Goal: Transaction & Acquisition: Purchase product/service

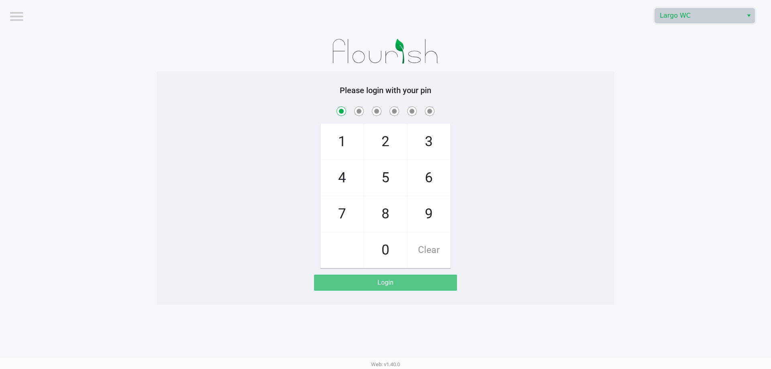
checkbox input "true"
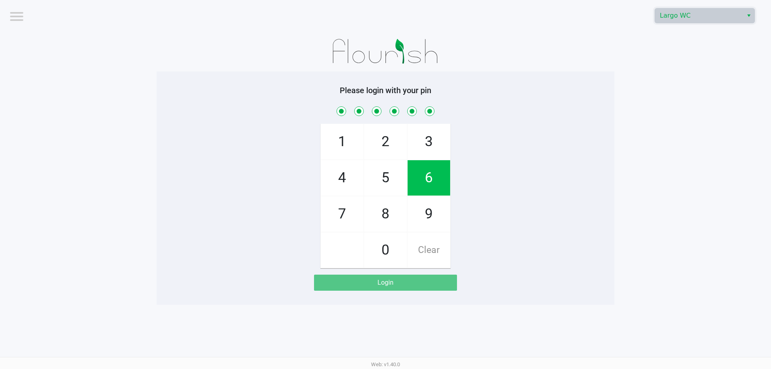
checkbox input "true"
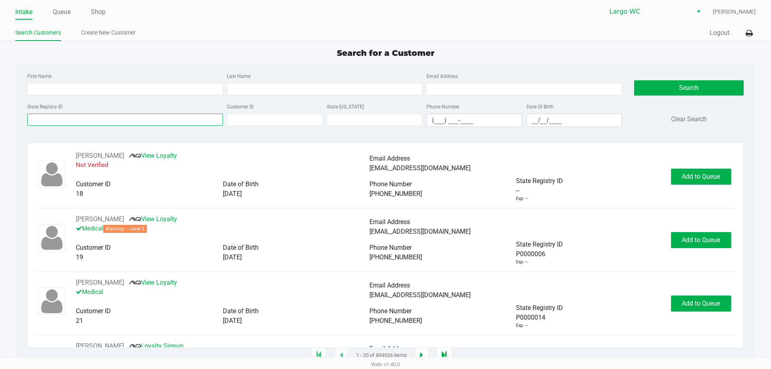
click at [144, 119] on input "State Registry ID" at bounding box center [125, 120] width 196 height 12
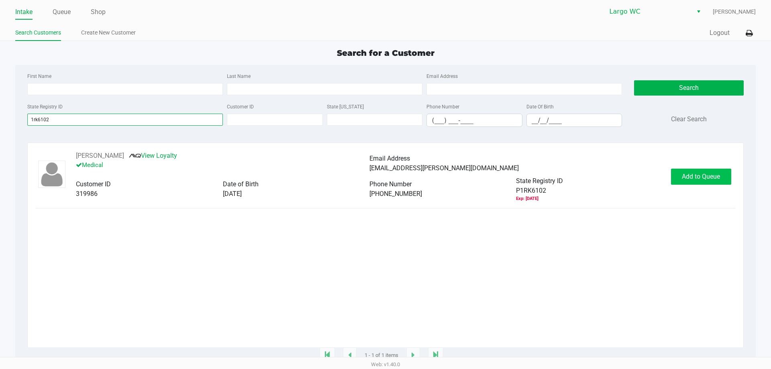
type input "1rk6102"
click at [694, 178] on span "Add to Queue" at bounding box center [701, 177] width 38 height 8
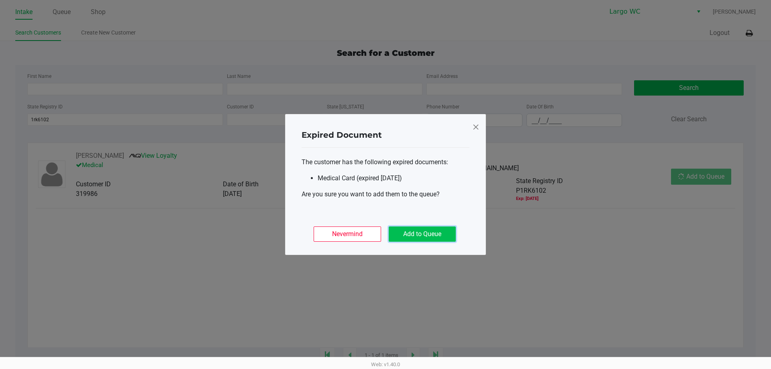
click at [416, 231] on button "Add to Queue" at bounding box center [422, 233] width 67 height 15
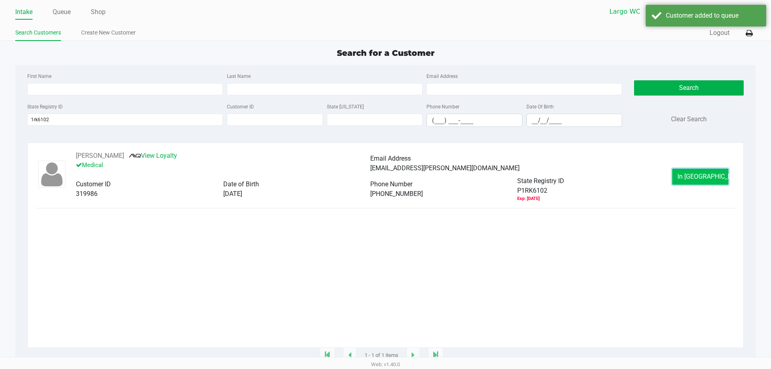
click at [704, 176] on span "In Queue" at bounding box center [710, 177] width 67 height 8
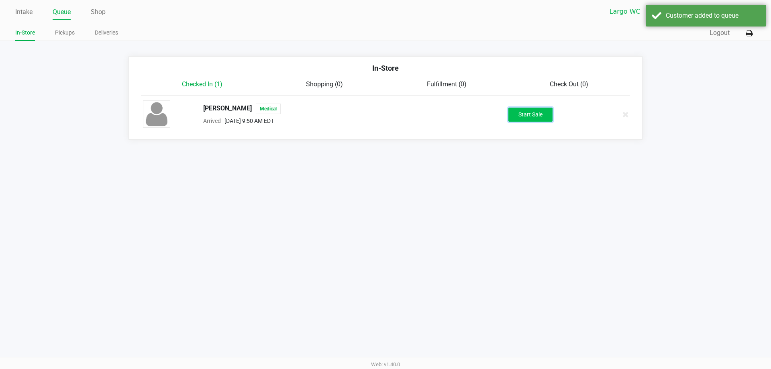
click at [540, 116] on button "Start Sale" at bounding box center [530, 115] width 44 height 14
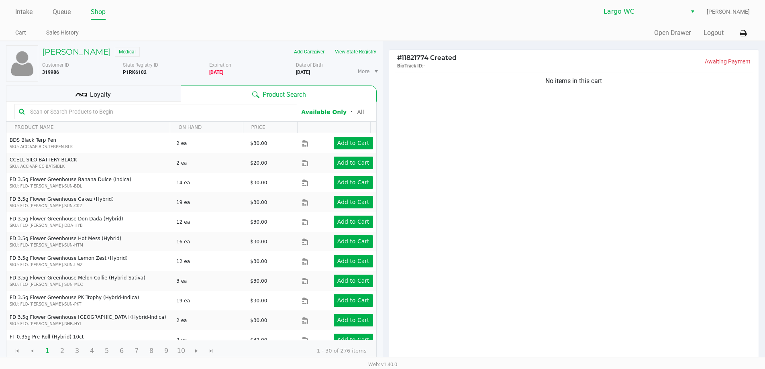
click at [108, 112] on input "text" at bounding box center [160, 112] width 266 height 12
click at [357, 51] on button "View State Registry" at bounding box center [353, 51] width 47 height 13
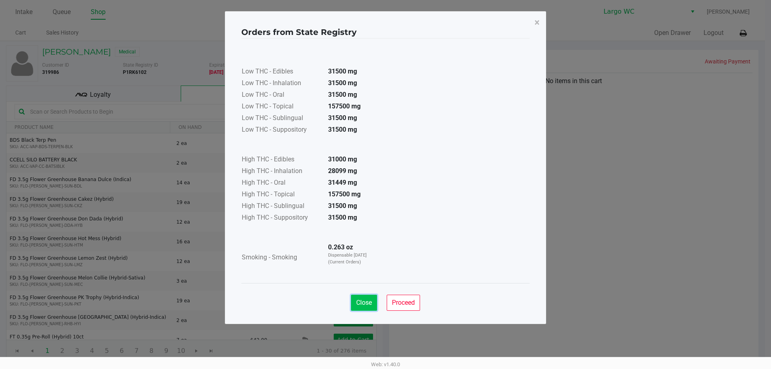
click at [362, 306] on span "Close" at bounding box center [364, 303] width 16 height 8
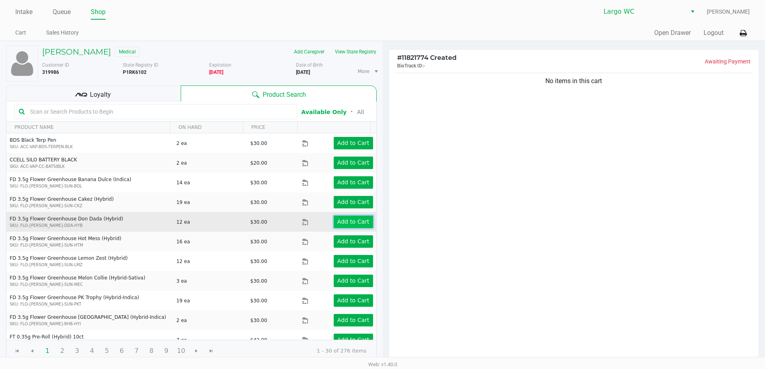
click at [345, 219] on app-button-loader "Add to Cart" at bounding box center [353, 221] width 32 height 6
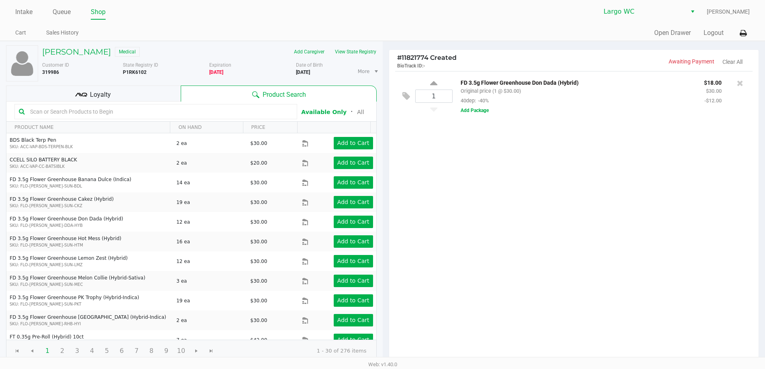
click at [103, 97] on span "Loyalty" at bounding box center [100, 95] width 21 height 10
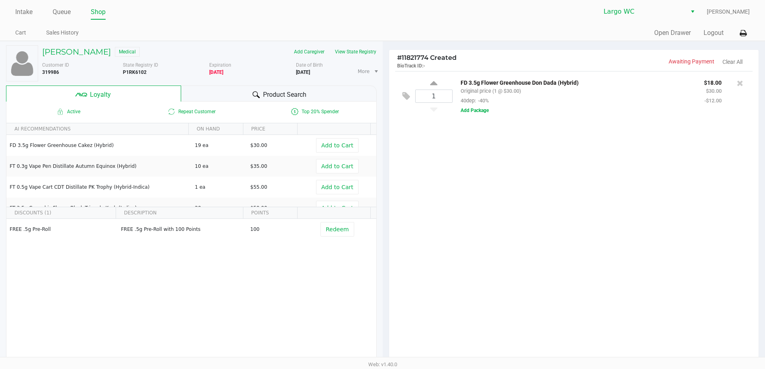
click at [290, 93] on span "Product Search" at bounding box center [284, 95] width 43 height 10
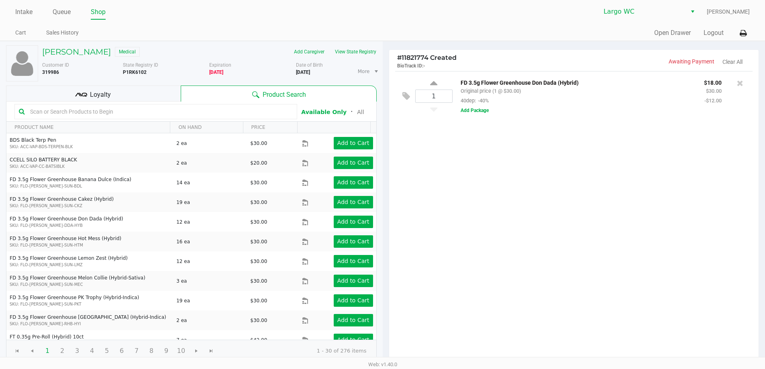
click at [90, 114] on input "text" at bounding box center [160, 112] width 266 height 12
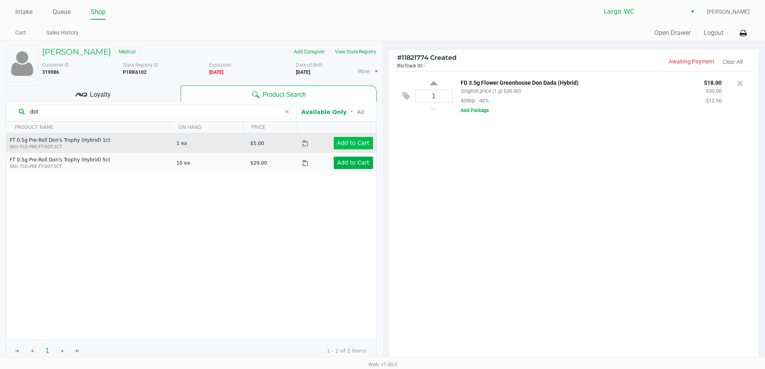
type input "dot"
click at [361, 144] on app-button-loader "Add to Cart" at bounding box center [353, 143] width 32 height 6
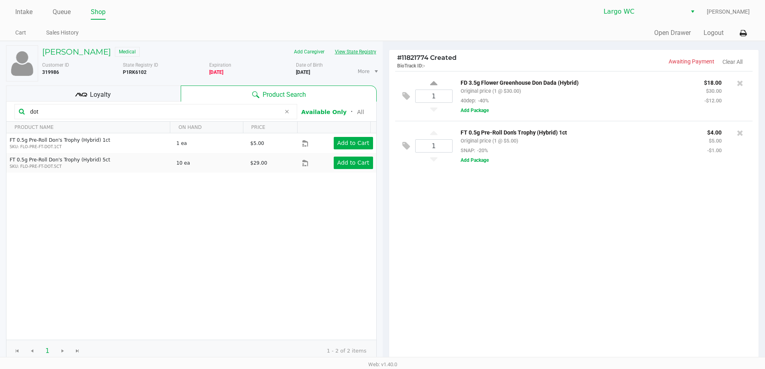
click at [362, 51] on button "View State Registry" at bounding box center [353, 51] width 47 height 13
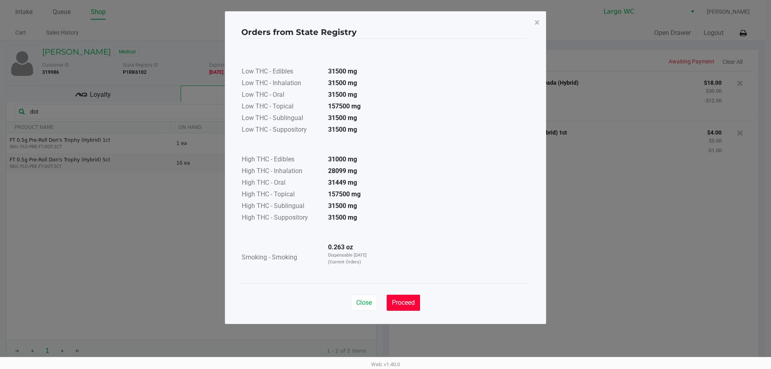
click at [397, 299] on span "Proceed" at bounding box center [403, 303] width 23 height 8
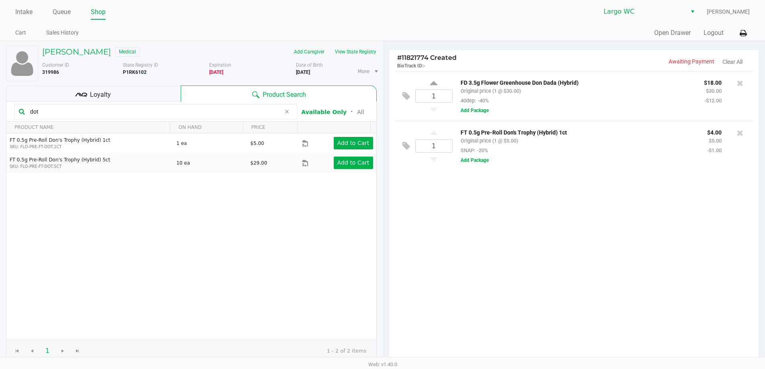
click at [95, 93] on span "Loyalty" at bounding box center [100, 95] width 21 height 10
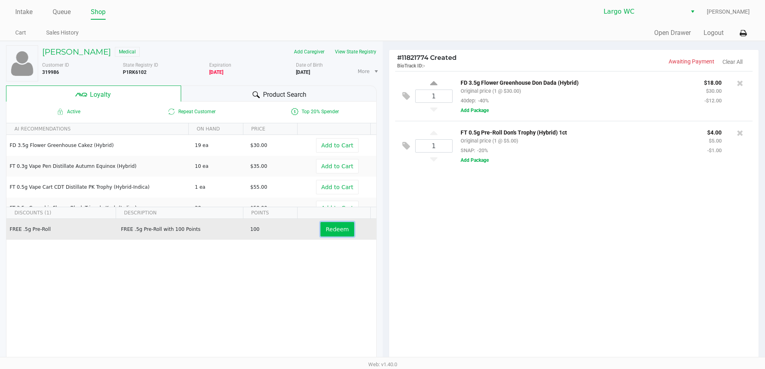
click at [335, 231] on span "Redeem" at bounding box center [337, 229] width 23 height 6
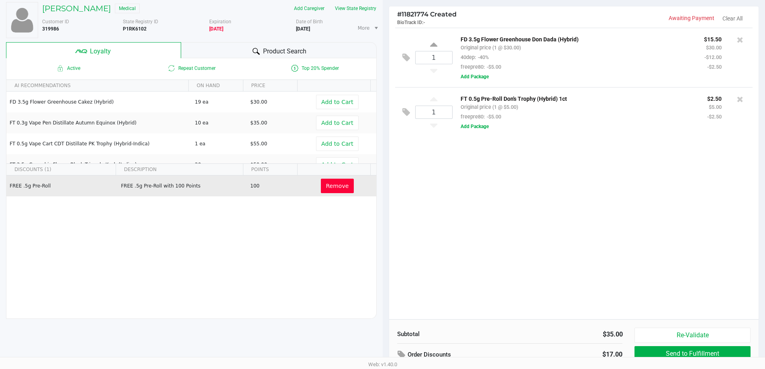
scroll to position [92, 0]
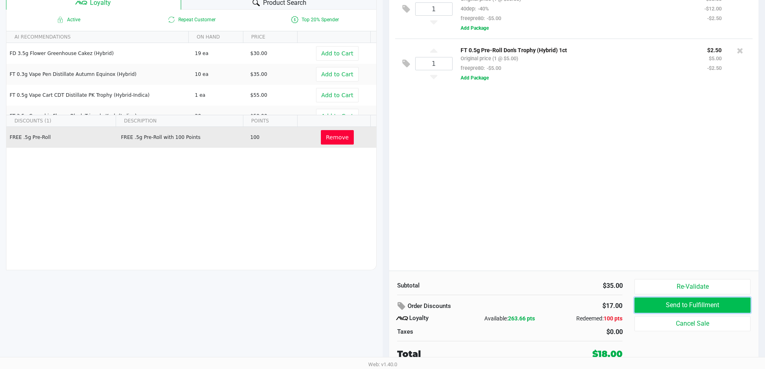
click at [671, 306] on button "Send to Fulfillment" at bounding box center [693, 305] width 116 height 15
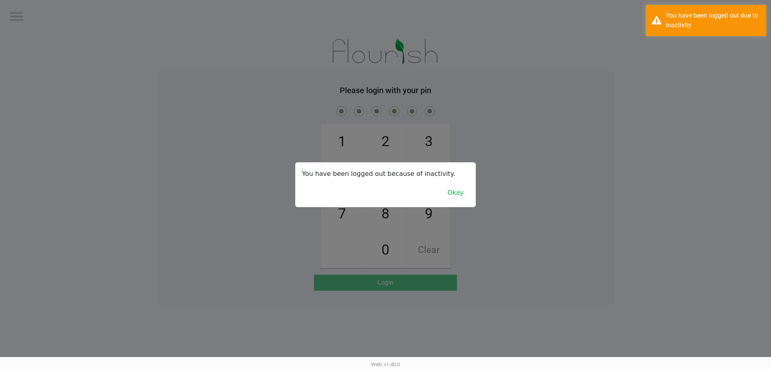
click at [29, 9] on div at bounding box center [385, 184] width 771 height 369
click at [451, 193] on button "Okay" at bounding box center [455, 192] width 27 height 15
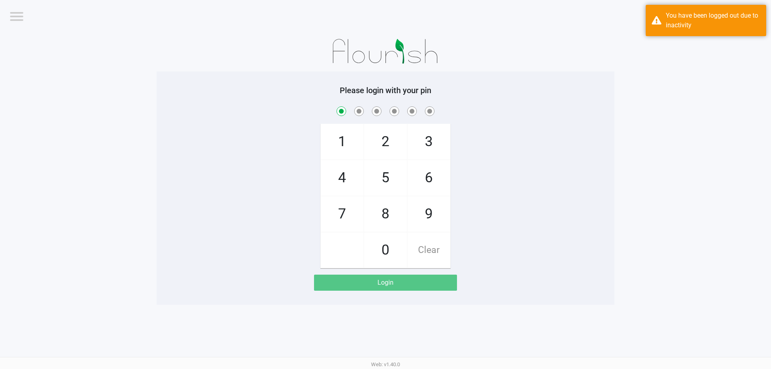
checkbox input "true"
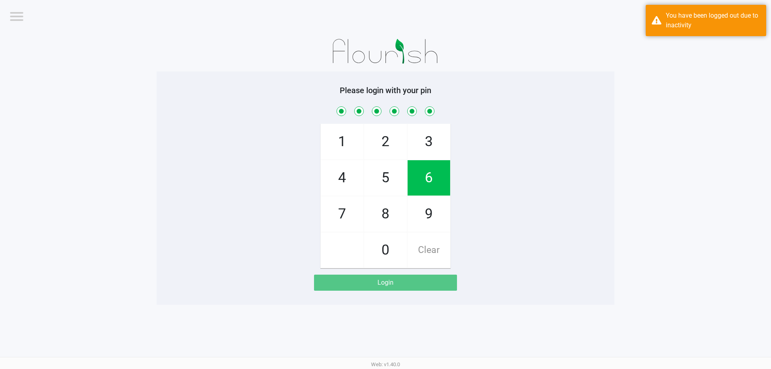
checkbox input "true"
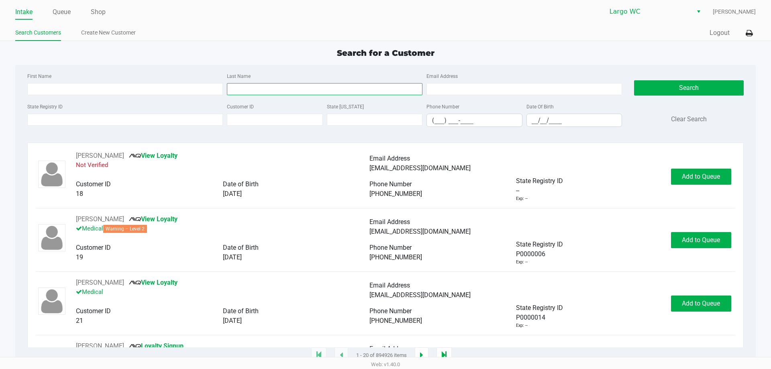
click at [284, 93] on input "Last Name" at bounding box center [325, 89] width 196 height 12
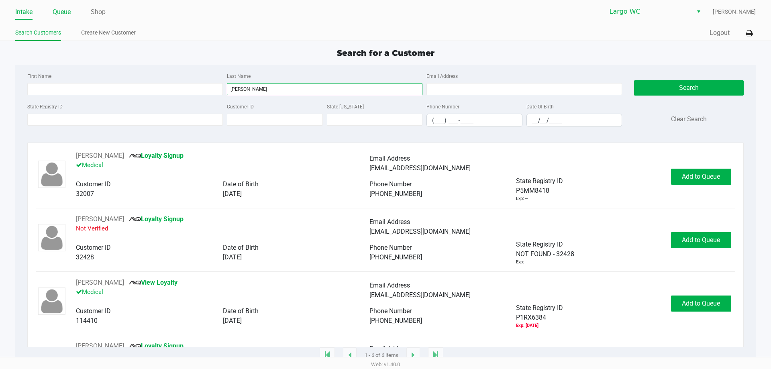
type input "deforest"
click at [60, 13] on link "Queue" at bounding box center [62, 11] width 18 height 11
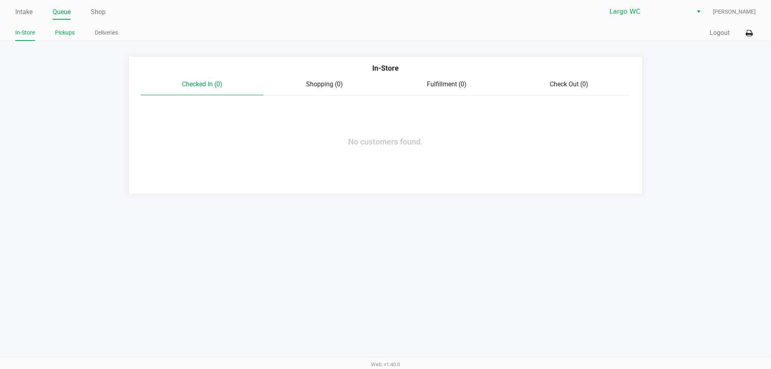
click at [65, 31] on link "Pickups" at bounding box center [65, 33] width 20 height 10
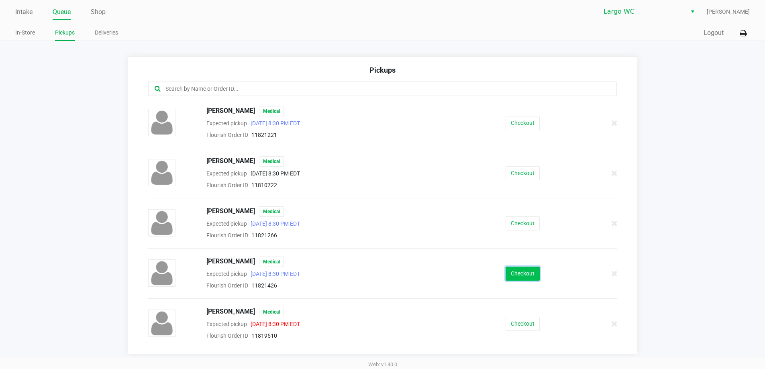
click at [515, 273] on button "Checkout" at bounding box center [523, 274] width 34 height 14
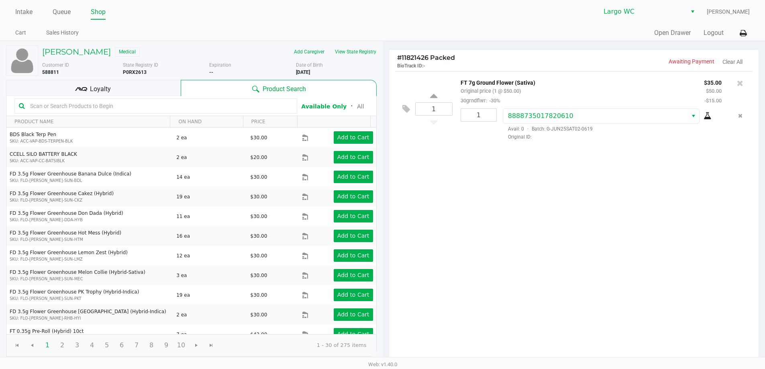
click at [96, 89] on span "Loyalty" at bounding box center [100, 89] width 21 height 10
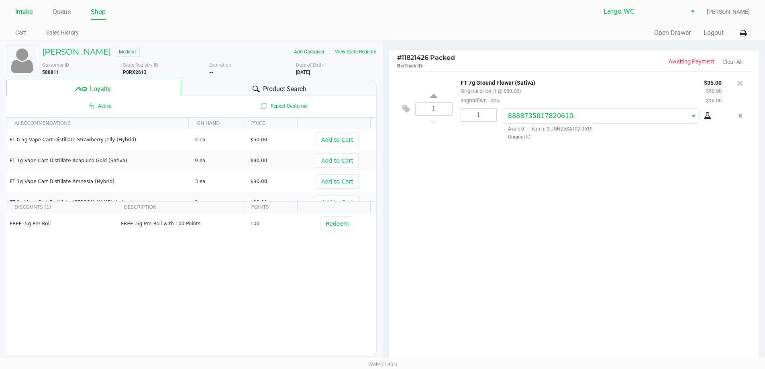
click at [29, 15] on link "Intake" at bounding box center [23, 11] width 17 height 11
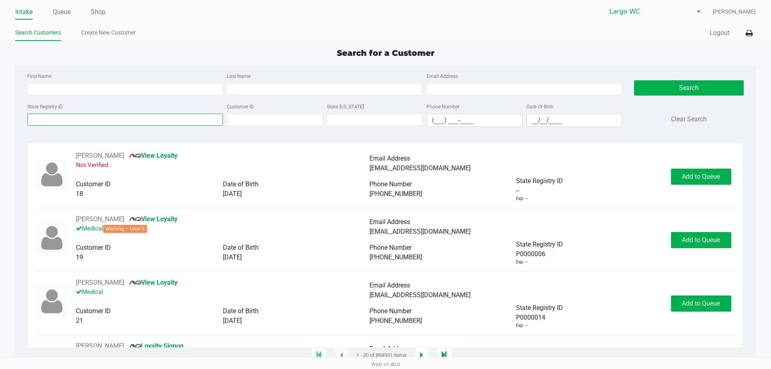
click at [94, 121] on input "State Registry ID" at bounding box center [125, 120] width 196 height 12
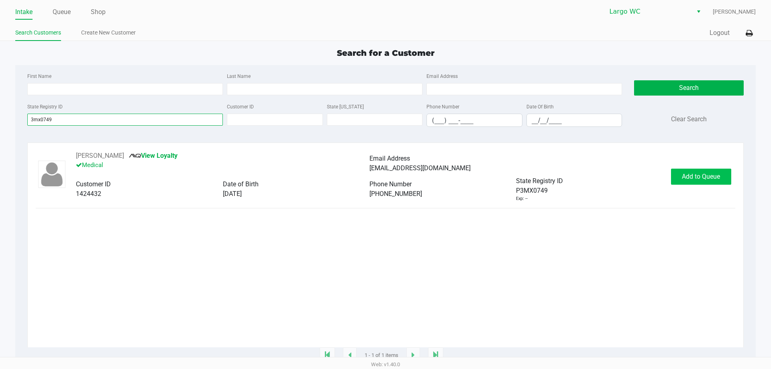
type input "3mx0749"
click at [689, 177] on span "Add to Queue" at bounding box center [701, 177] width 38 height 8
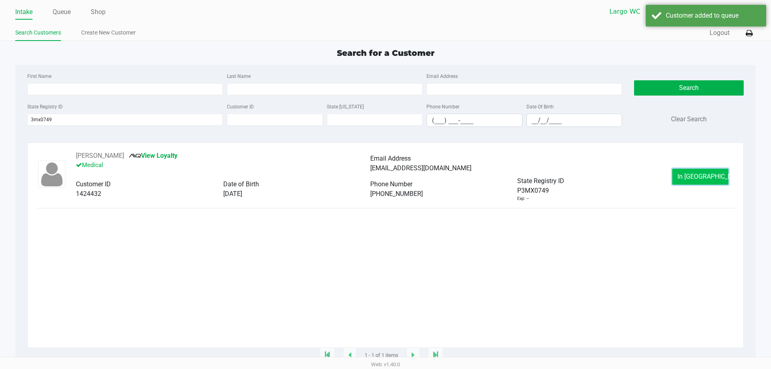
click at [691, 175] on span "In Queue" at bounding box center [710, 177] width 67 height 8
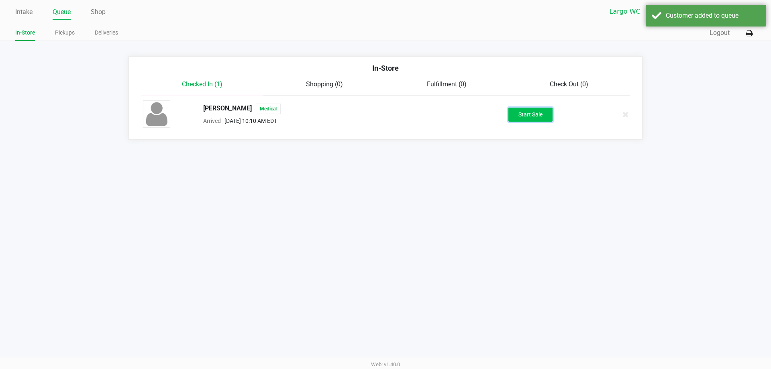
click at [527, 114] on button "Start Sale" at bounding box center [530, 115] width 44 height 14
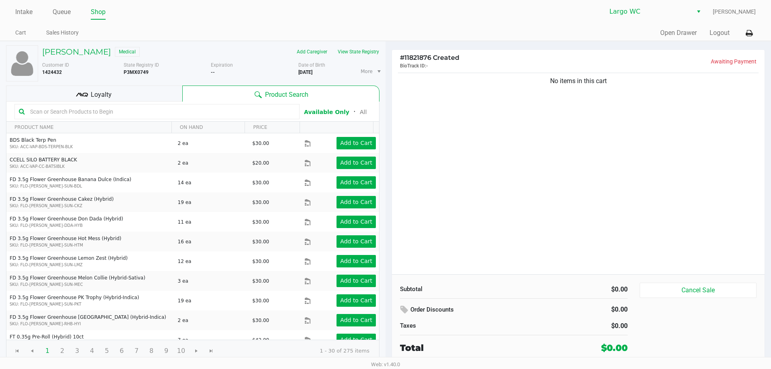
click at [161, 115] on input "text" at bounding box center [161, 112] width 268 height 12
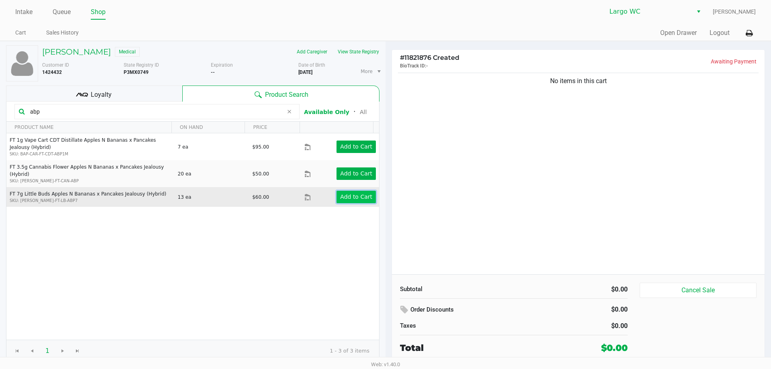
click at [362, 194] on app-button-loader "Add to Cart" at bounding box center [356, 197] width 32 height 6
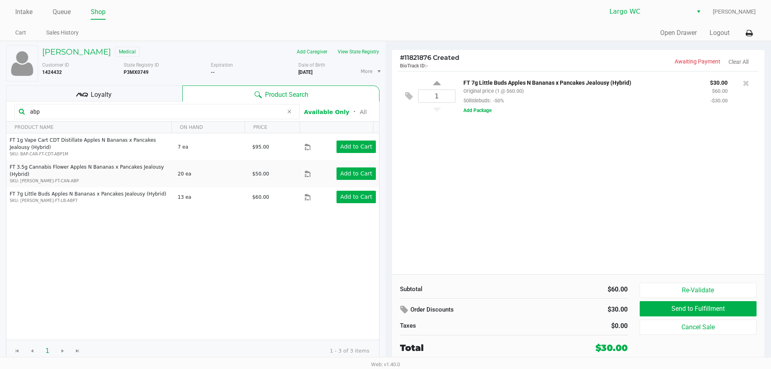
drag, startPoint x: 49, startPoint y: 114, endPoint x: 8, endPoint y: 114, distance: 41.4
click at [8, 114] on kendo-grid-toolbar "abp Available Only ᛫ All" at bounding box center [192, 112] width 373 height 20
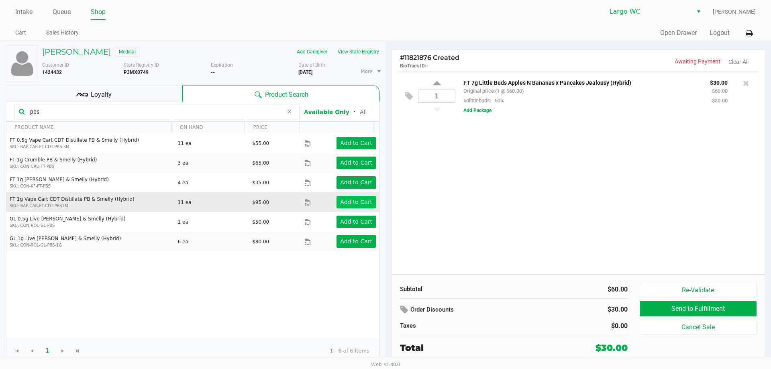
type input "pbs"
click at [357, 203] on app-button-loader "Add to Cart" at bounding box center [356, 202] width 32 height 6
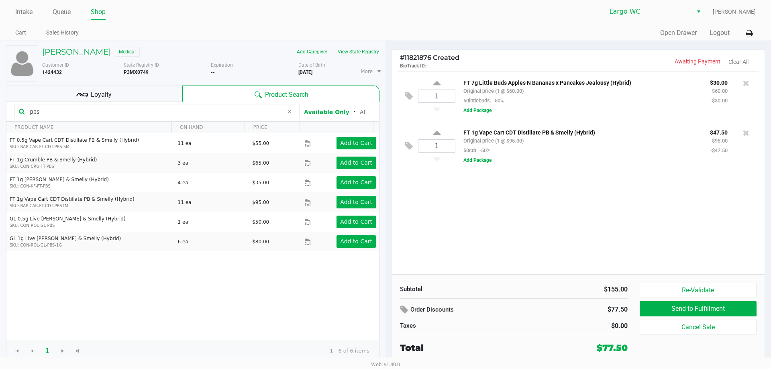
drag, startPoint x: 45, startPoint y: 110, endPoint x: 10, endPoint y: 118, distance: 36.2
click at [10, 118] on kendo-grid-toolbar "pbs Available Only ᛫ All" at bounding box center [192, 112] width 373 height 20
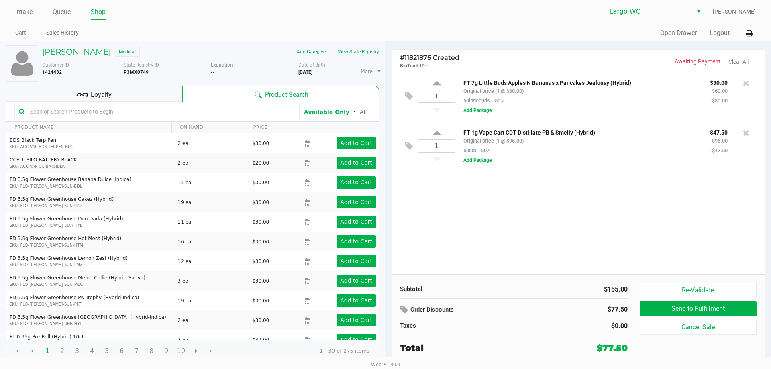
click at [106, 90] on span "Loyalty" at bounding box center [101, 95] width 21 height 10
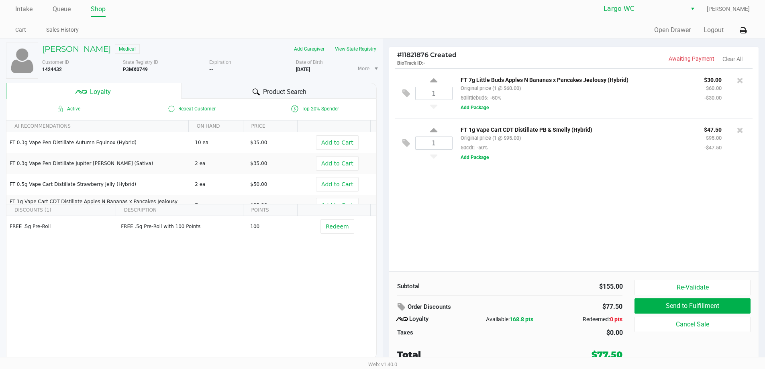
scroll to position [4, 0]
click at [647, 303] on button "Send to Fulfillment" at bounding box center [693, 305] width 116 height 15
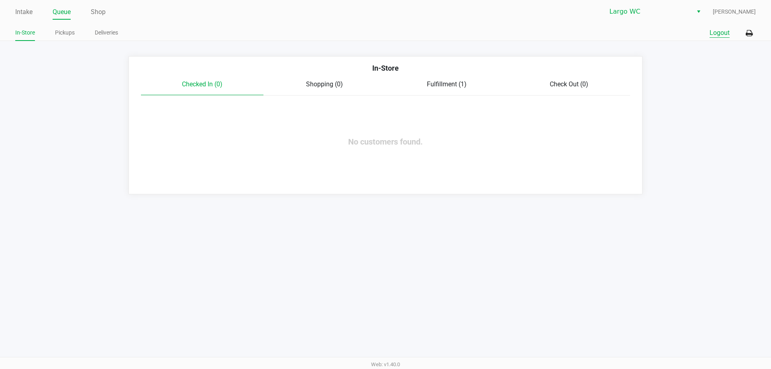
click at [717, 29] on button "Logout" at bounding box center [720, 33] width 20 height 10
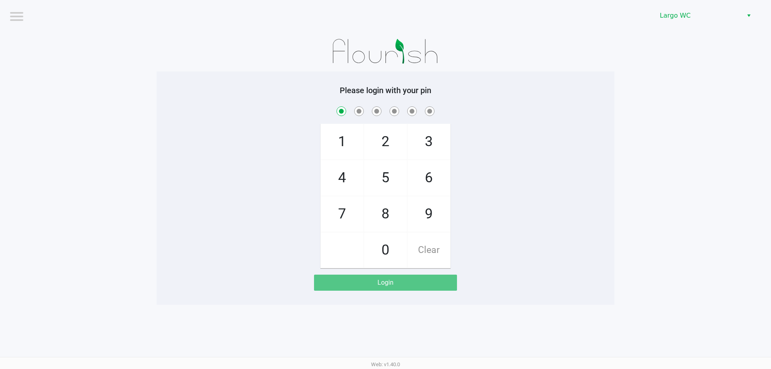
checkbox input "true"
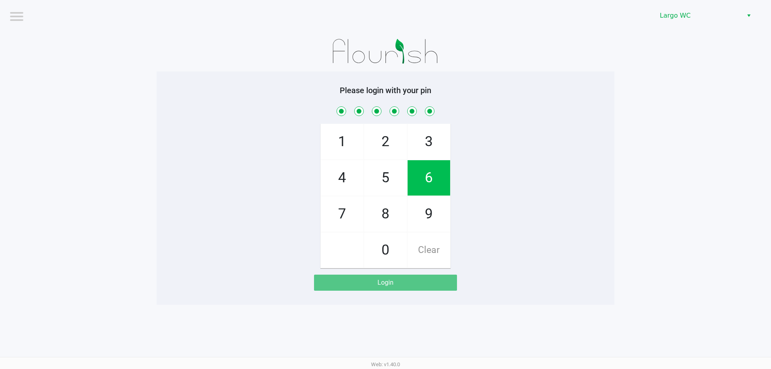
checkbox input "true"
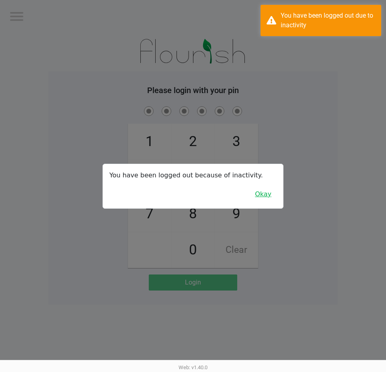
click at [271, 190] on button "Okay" at bounding box center [262, 194] width 27 height 15
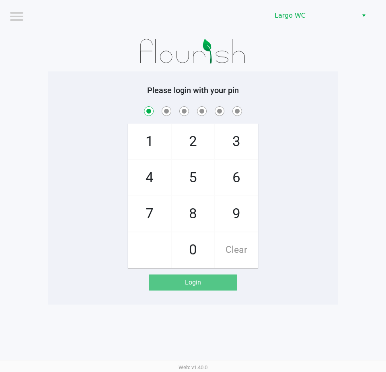
checkbox input "true"
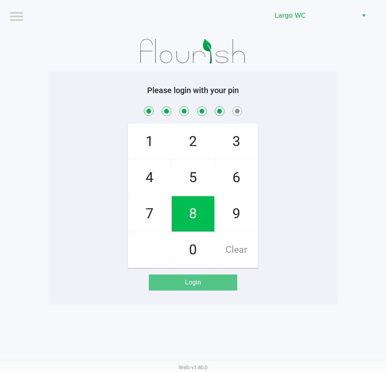
checkbox input "true"
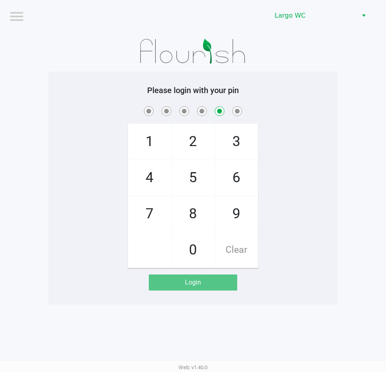
checkbox input "false"
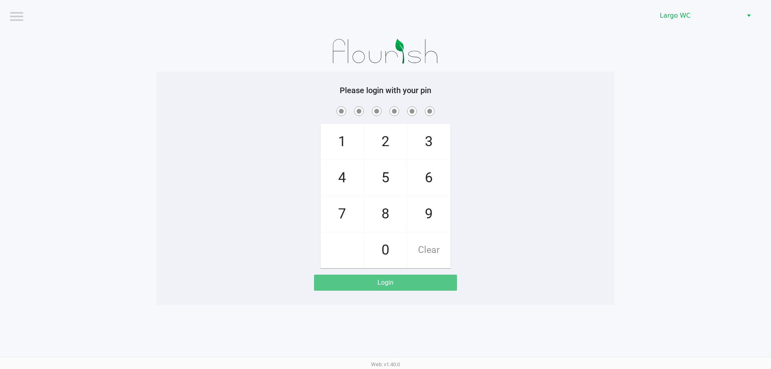
checkbox input "true"
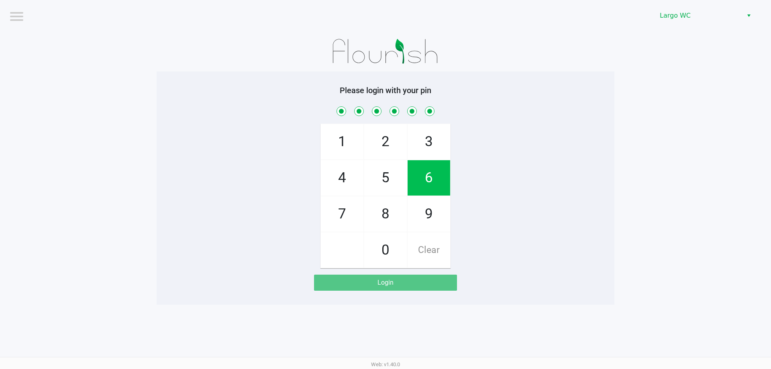
checkbox input "true"
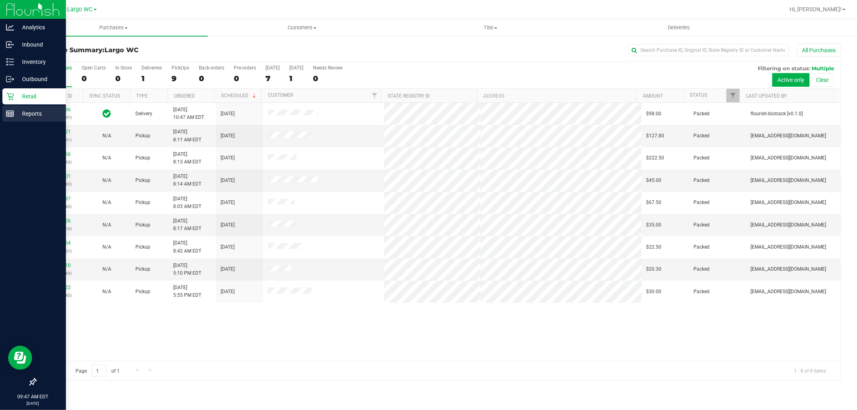
click at [9, 114] on line at bounding box center [9, 114] width 0 height 4
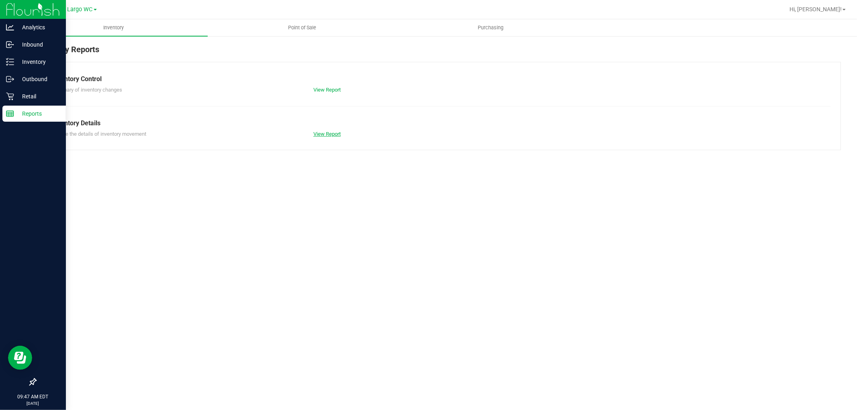
click at [322, 132] on link "View Report" at bounding box center [326, 134] width 27 height 6
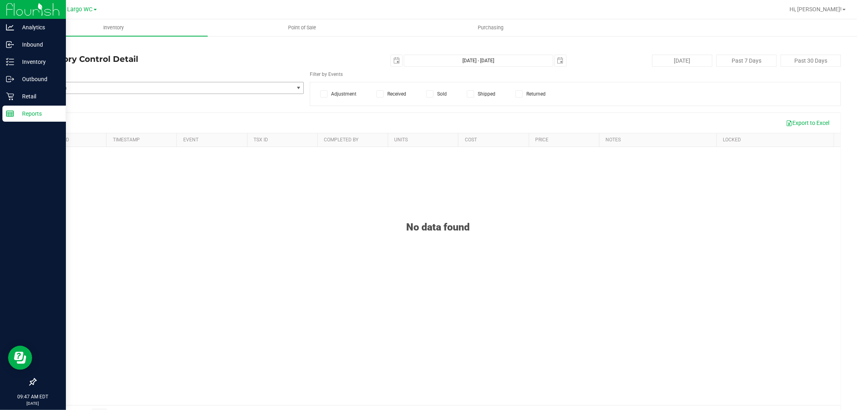
click at [295, 86] on span "select" at bounding box center [298, 88] width 6 height 6
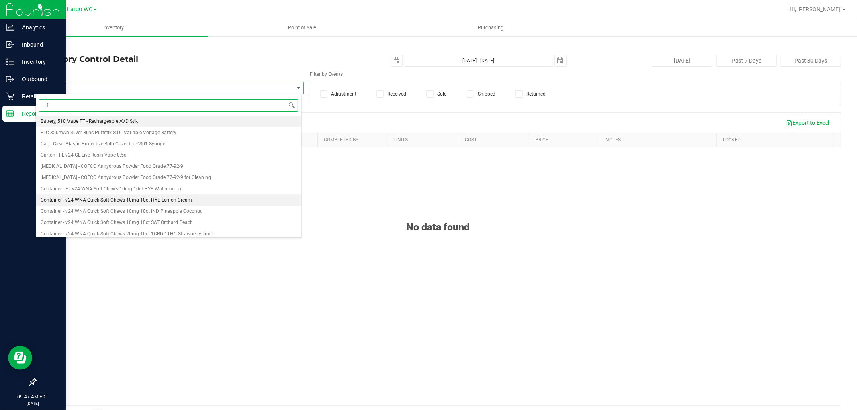
type input "fr"
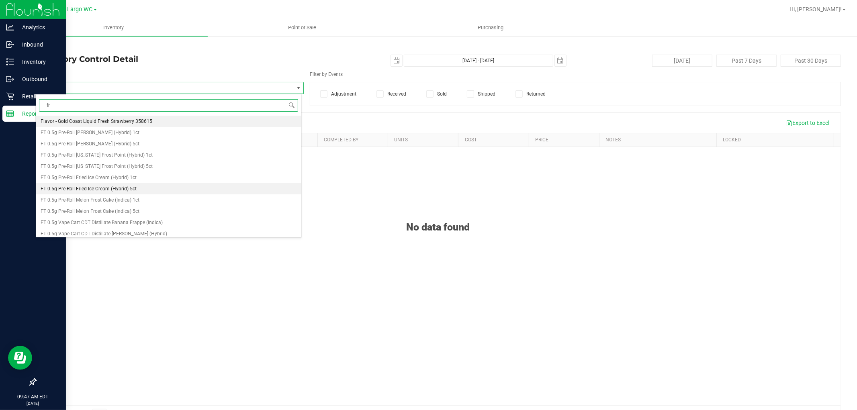
click at [126, 187] on span "FT 0.5g Pre-Roll Fried Ice Cream (Hybrid) 5ct" at bounding box center [89, 189] width 96 height 6
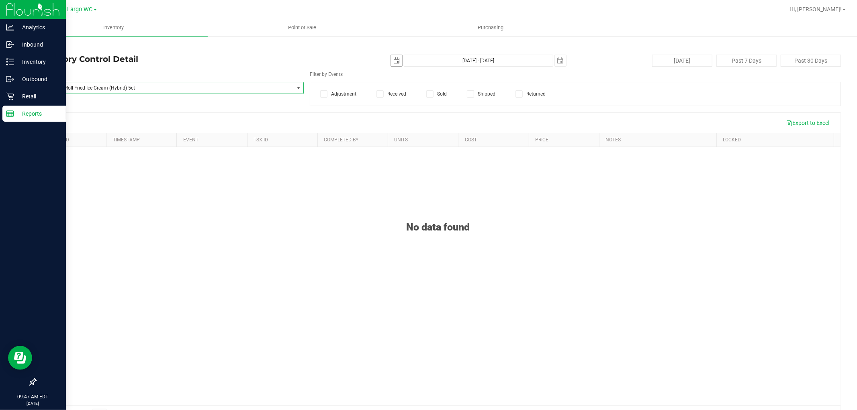
click at [393, 61] on span "select" at bounding box center [396, 60] width 6 height 6
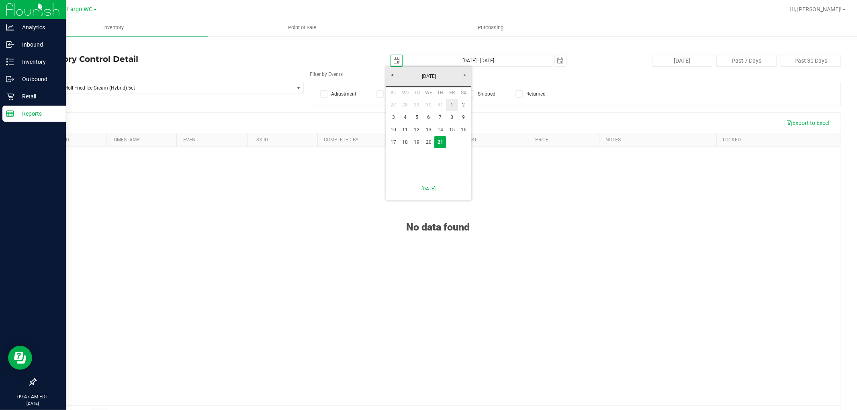
click at [449, 105] on link "1" at bounding box center [452, 105] width 12 height 12
type input "[DATE]"
type input "[DATE] - [DATE]"
click at [321, 94] on icon at bounding box center [323, 94] width 5 height 0
click at [0, 0] on input "Adjustment" at bounding box center [0, 0] width 0 height 0
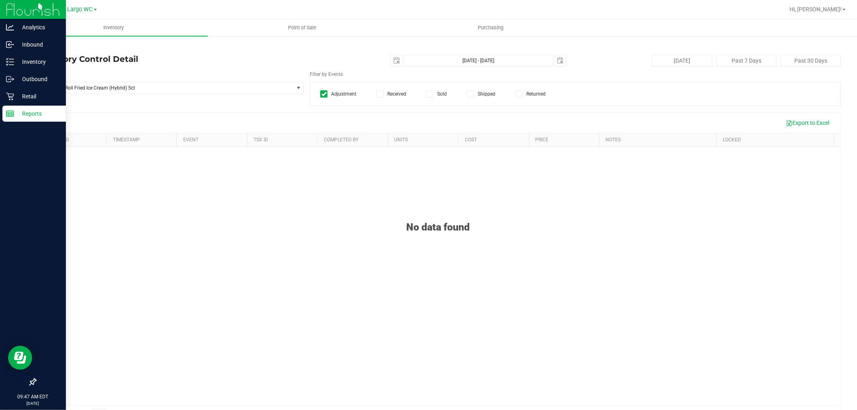
click at [329, 97] on label "Adjustment" at bounding box center [338, 93] width 36 height 7
click at [0, 0] on input "Adjustment" at bounding box center [0, 0] width 0 height 0
click at [382, 99] on div "Adjustment Received Sold Shipped Returned" at bounding box center [575, 94] width 531 height 24
click at [377, 94] on icon at bounding box center [379, 94] width 5 height 0
click at [0, 0] on input "Received" at bounding box center [0, 0] width 0 height 0
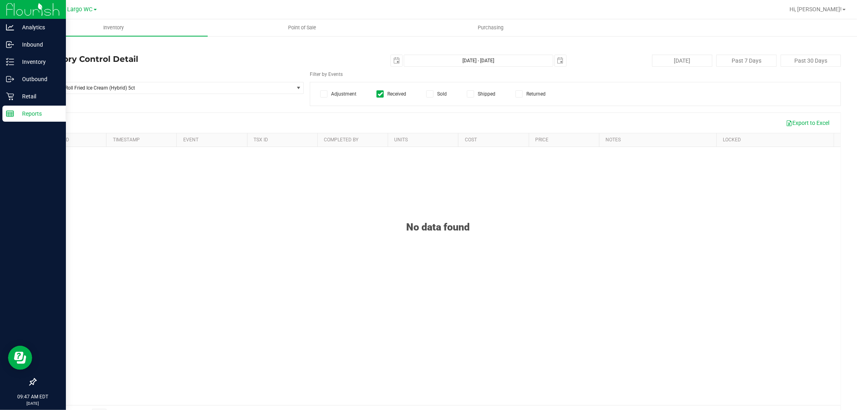
click at [377, 94] on icon at bounding box center [379, 94] width 5 height 0
click at [0, 0] on input "Received" at bounding box center [0, 0] width 0 height 0
click at [427, 94] on icon at bounding box center [429, 94] width 5 height 0
click at [0, 0] on input "Sold" at bounding box center [0, 0] width 0 height 0
click at [427, 94] on icon at bounding box center [429, 94] width 5 height 0
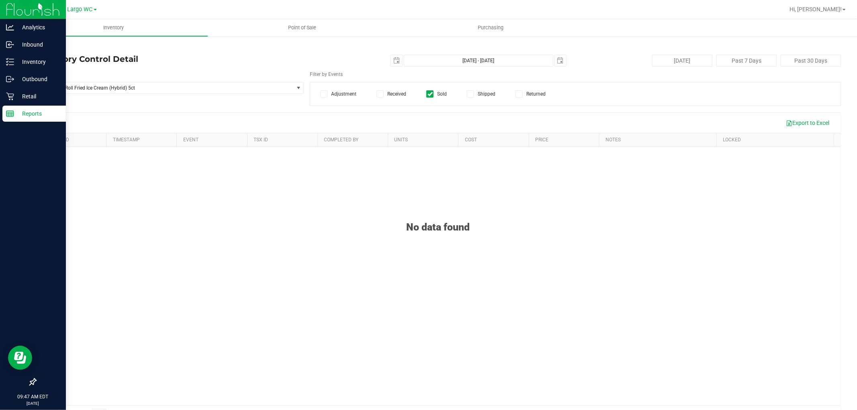
click at [0, 0] on input "Sold" at bounding box center [0, 0] width 0 height 0
click at [296, 27] on span "Point of Sale" at bounding box center [302, 27] width 50 height 7
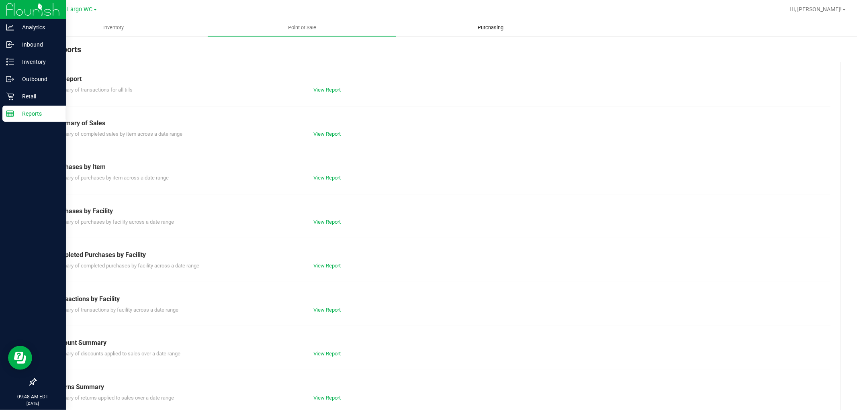
click at [498, 27] on span "Purchasing" at bounding box center [490, 27] width 47 height 7
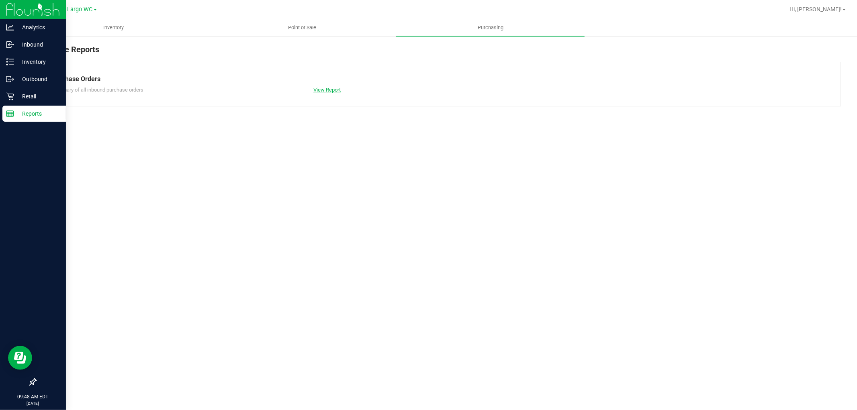
click at [328, 88] on link "View Report" at bounding box center [326, 90] width 27 height 6
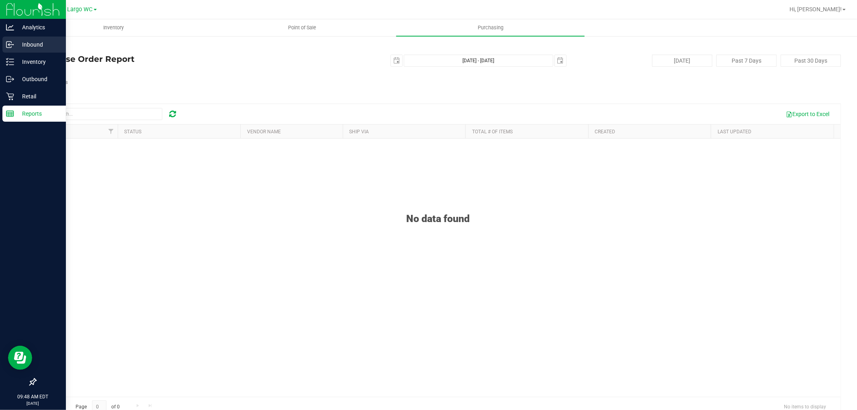
click at [21, 45] on p "Inbound" at bounding box center [38, 45] width 48 height 10
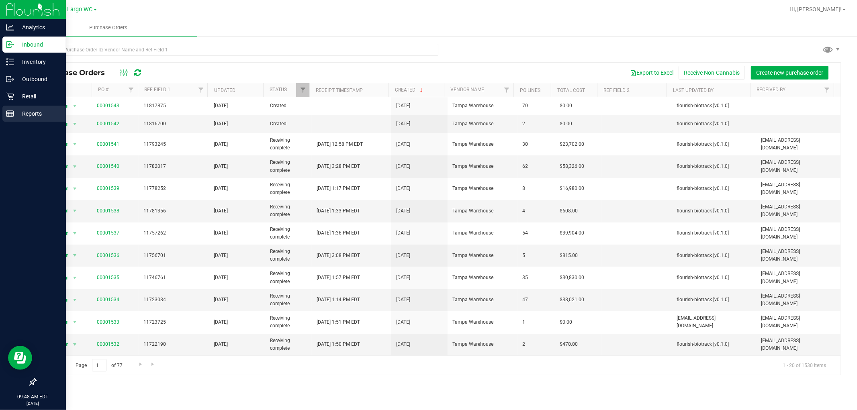
click at [9, 113] on line at bounding box center [9, 114] width 0 height 4
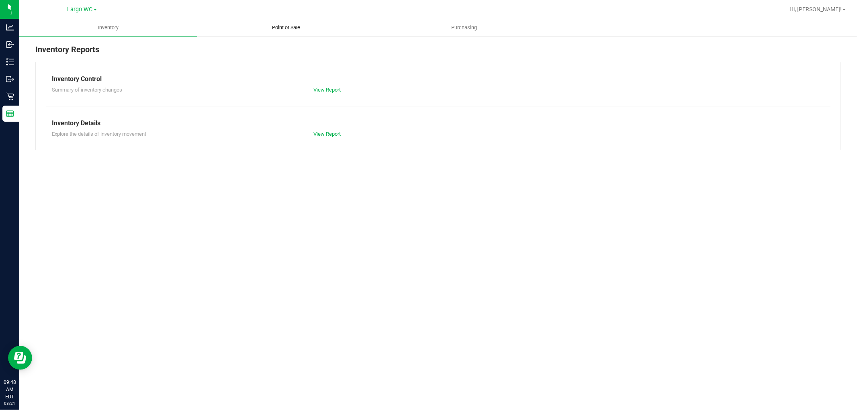
click at [287, 30] on span "Point of Sale" at bounding box center [286, 27] width 50 height 7
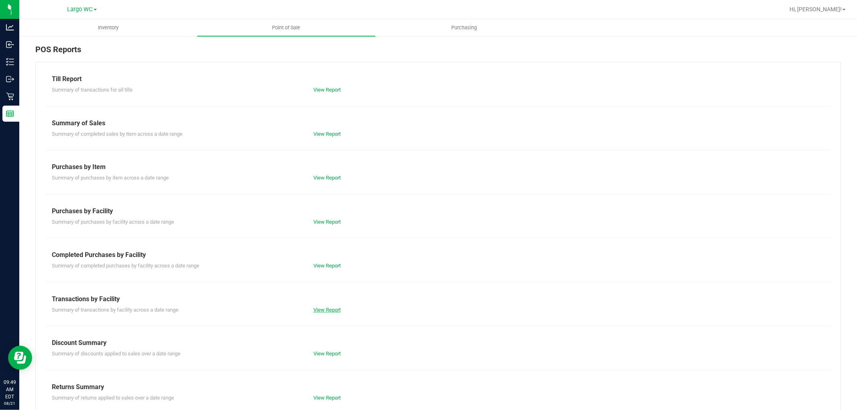
click at [334, 311] on link "View Report" at bounding box center [326, 310] width 27 height 6
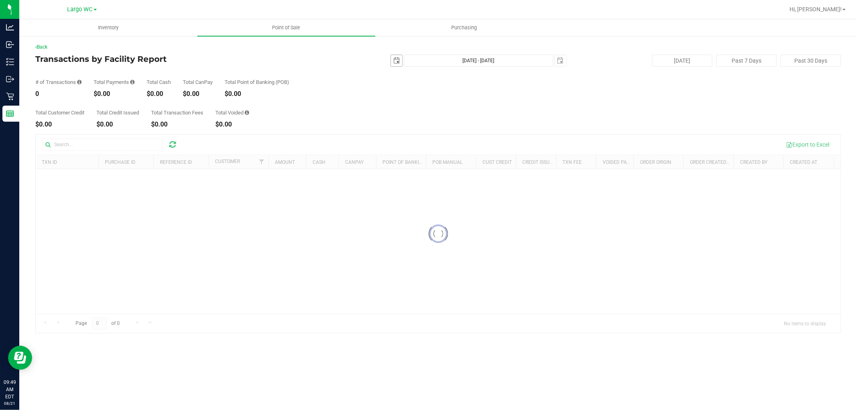
click at [395, 62] on span "select" at bounding box center [396, 60] width 6 height 6
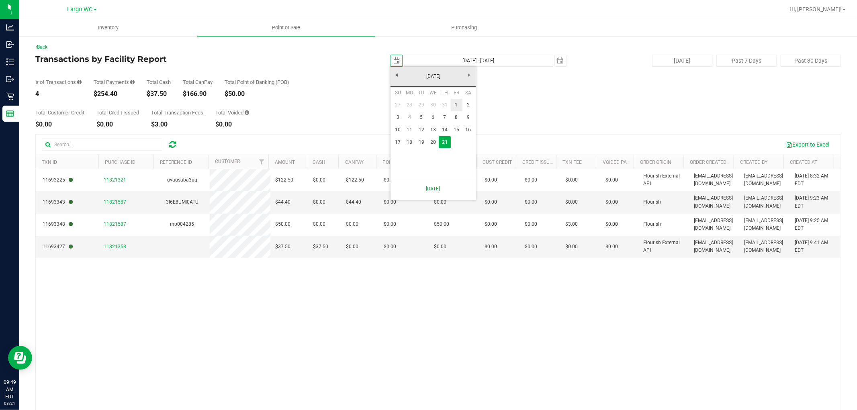
click at [455, 104] on link "1" at bounding box center [457, 105] width 12 height 12
type input "[DATE]"
type input "[DATE] - [DATE]"
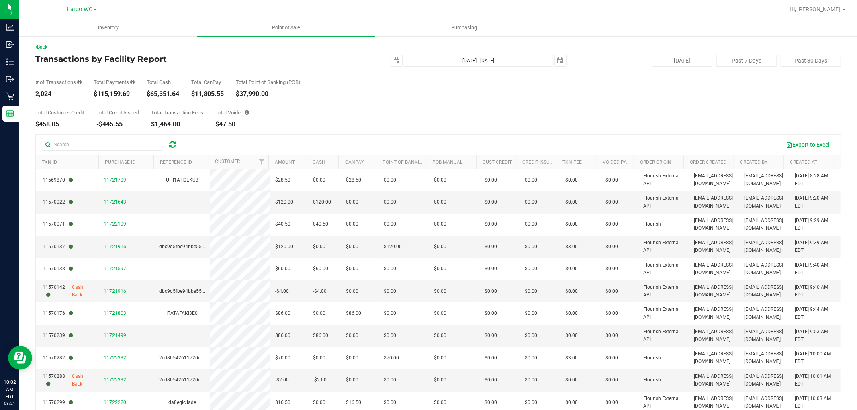
click at [41, 45] on link "Back" at bounding box center [41, 47] width 12 height 6
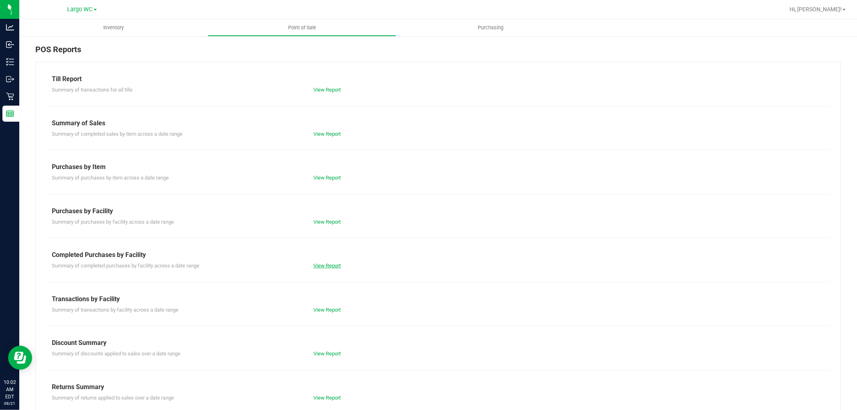
click at [322, 265] on link "View Report" at bounding box center [326, 266] width 27 height 6
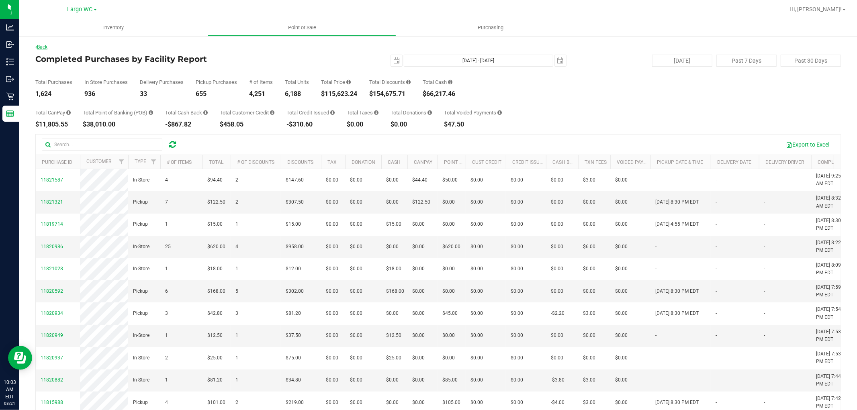
click at [44, 48] on link "Back" at bounding box center [41, 47] width 12 height 6
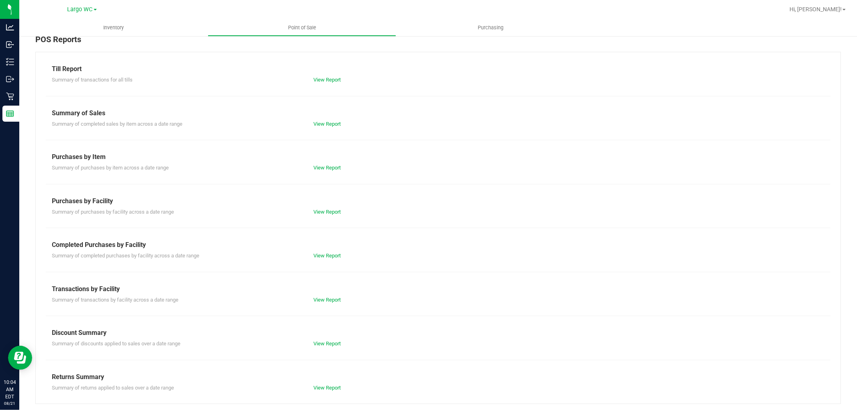
scroll to position [12, 0]
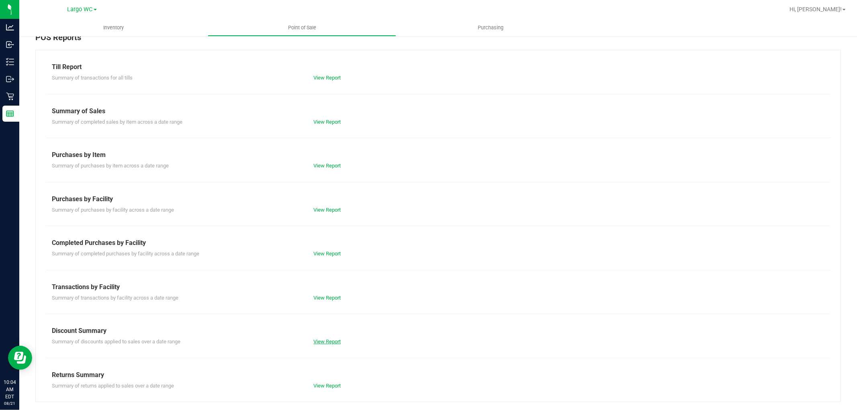
click at [326, 341] on link "View Report" at bounding box center [326, 342] width 27 height 6
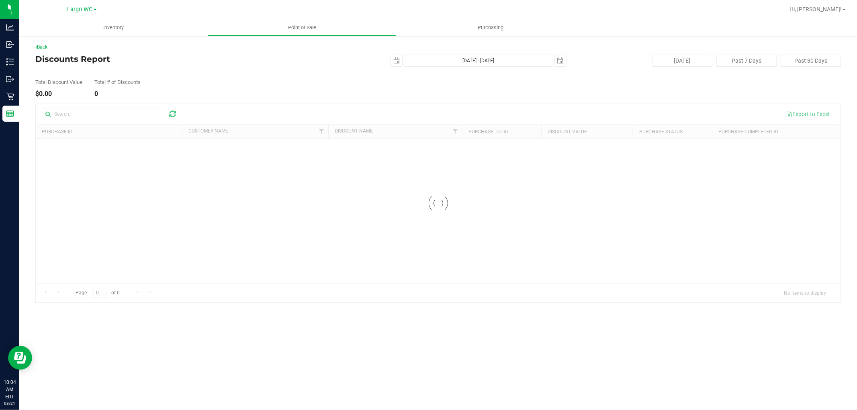
click at [101, 117] on div at bounding box center [438, 203] width 804 height 198
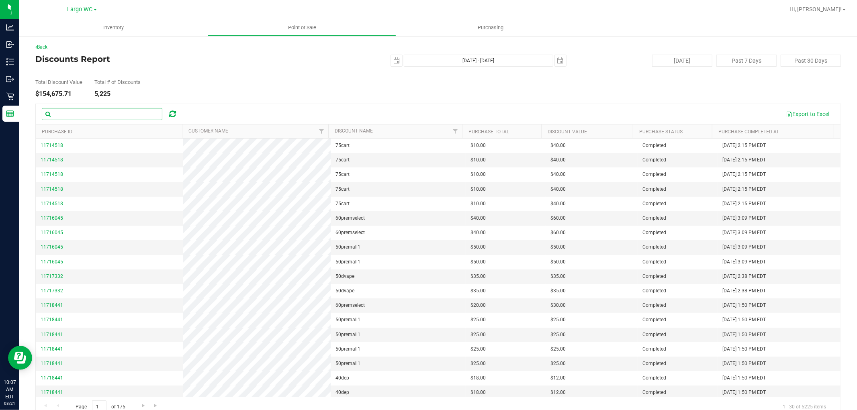
click at [82, 114] on input "text" at bounding box center [102, 114] width 120 height 12
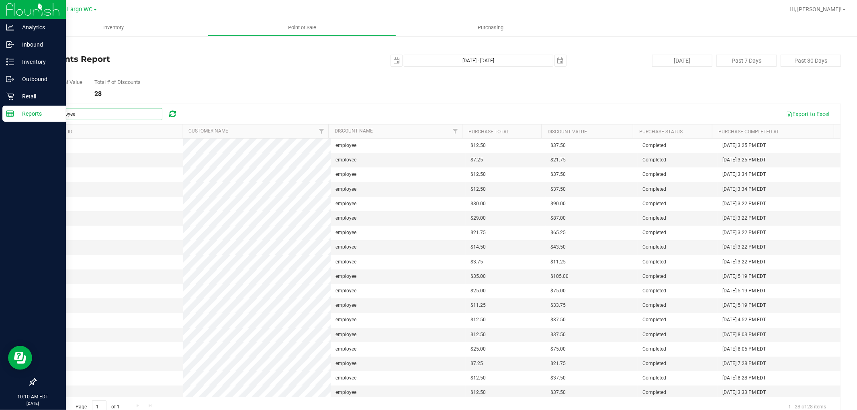
type input "employee"
